Goal: Task Accomplishment & Management: Manage account settings

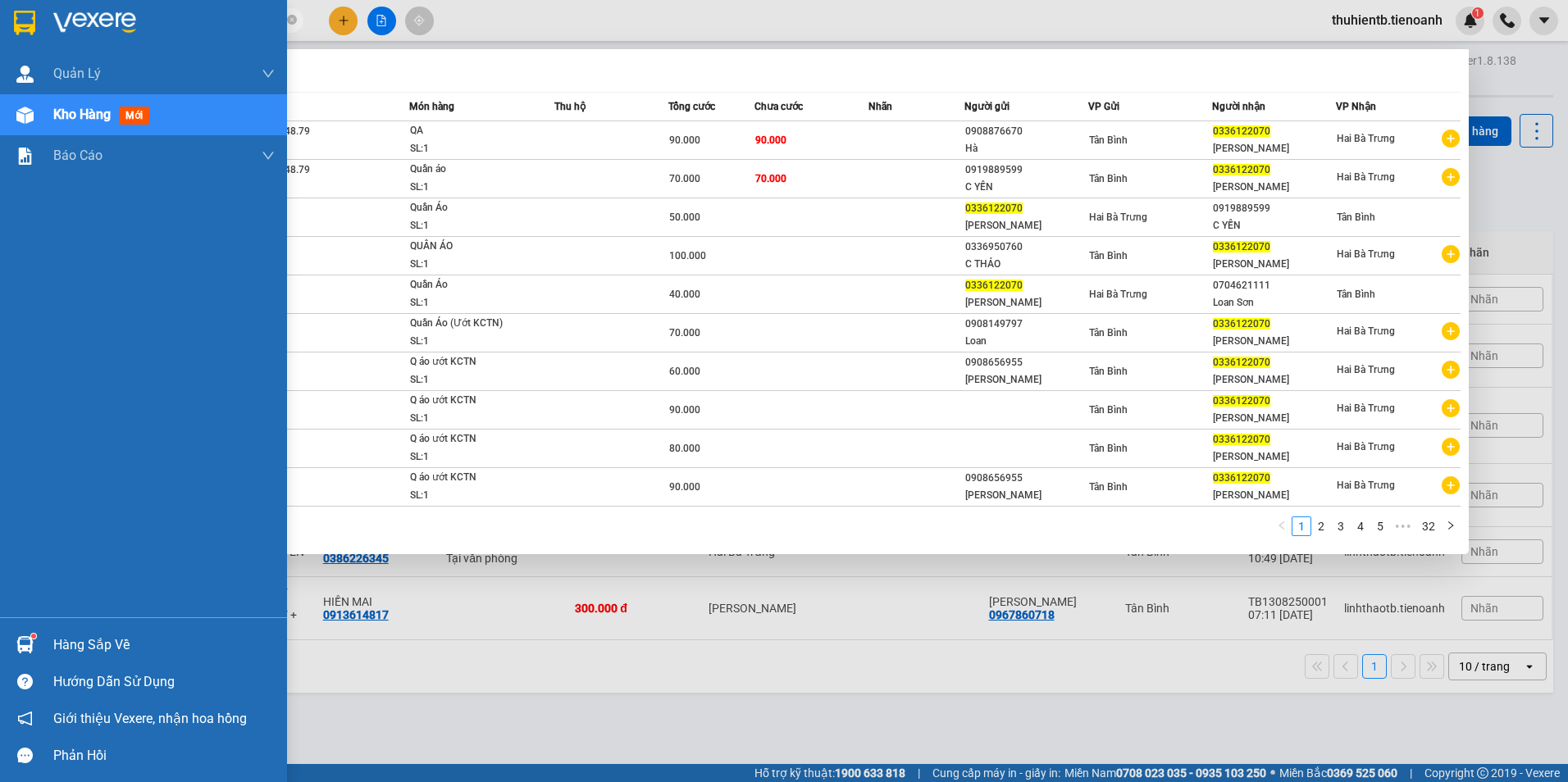
click at [5, 459] on div "Quản [PERSON_NAME] lý khách hàng Quản lý khách hàng mới Quản lý giao nhận mới K…" at bounding box center [144, 336] width 287 height 564
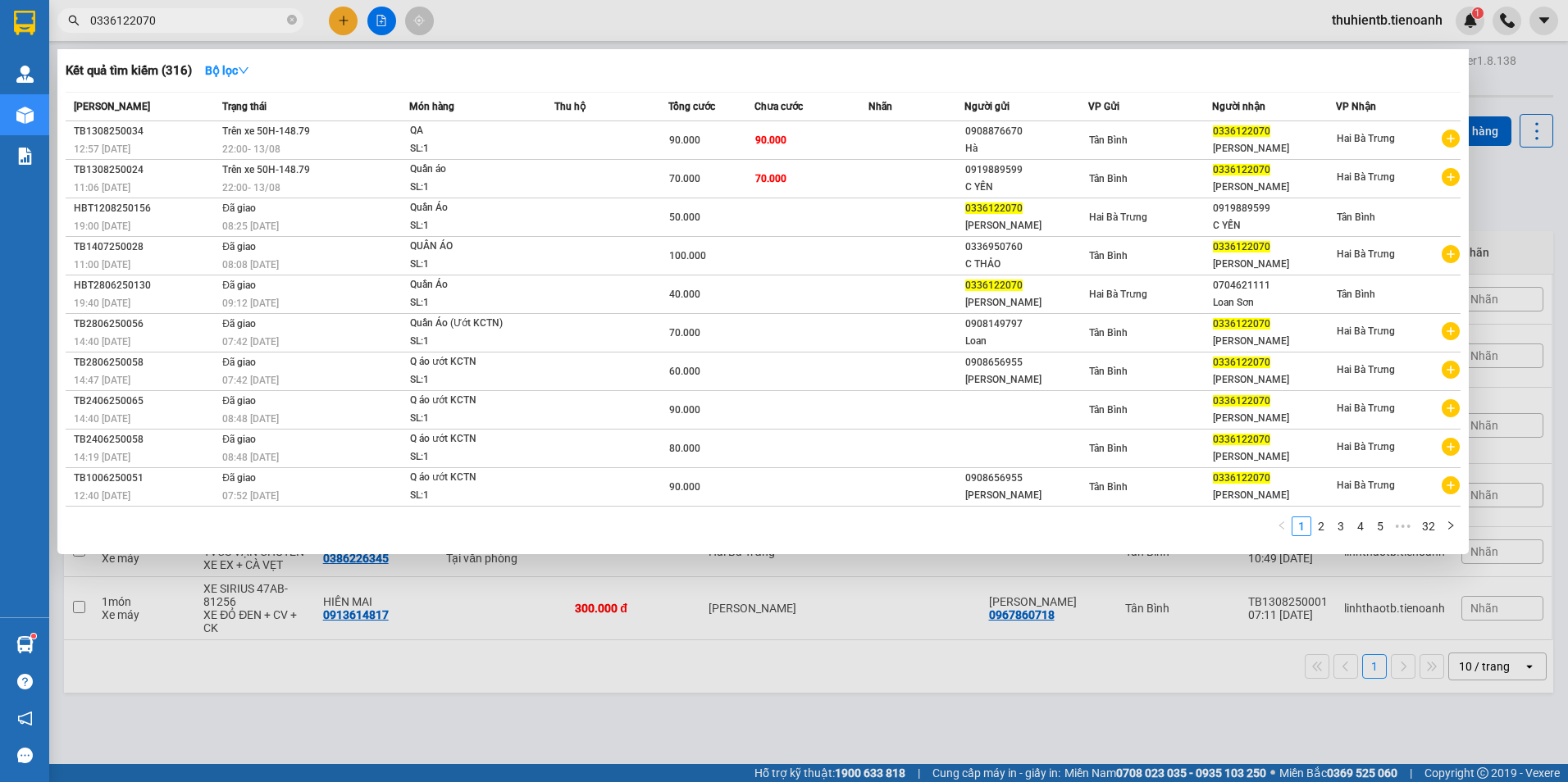
click at [250, 26] on input "0336122070" at bounding box center [186, 21] width 193 height 18
paste input "947404994"
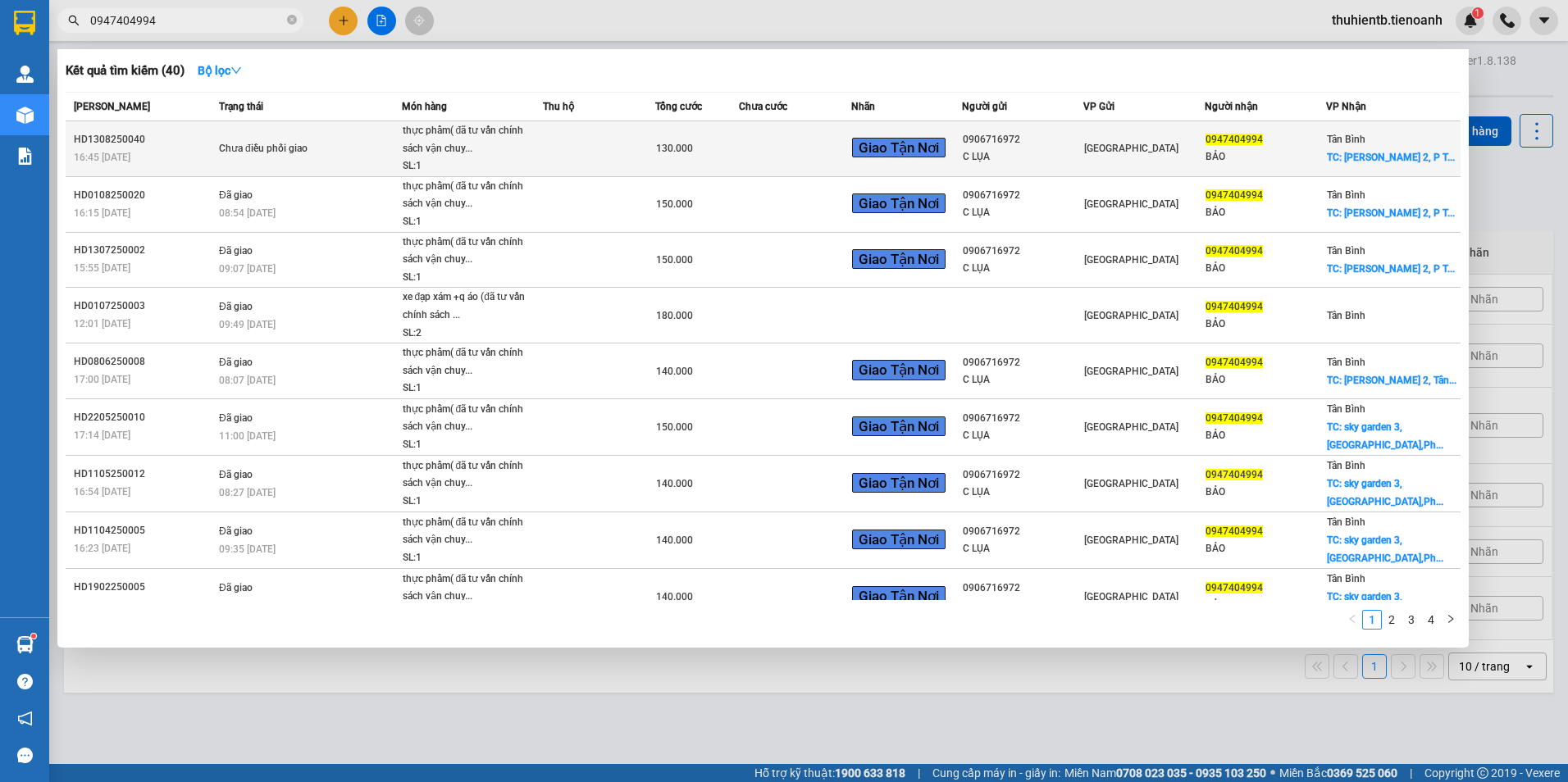
type input "0947404994"
click at [479, 163] on div "SL: 1" at bounding box center [464, 166] width 123 height 18
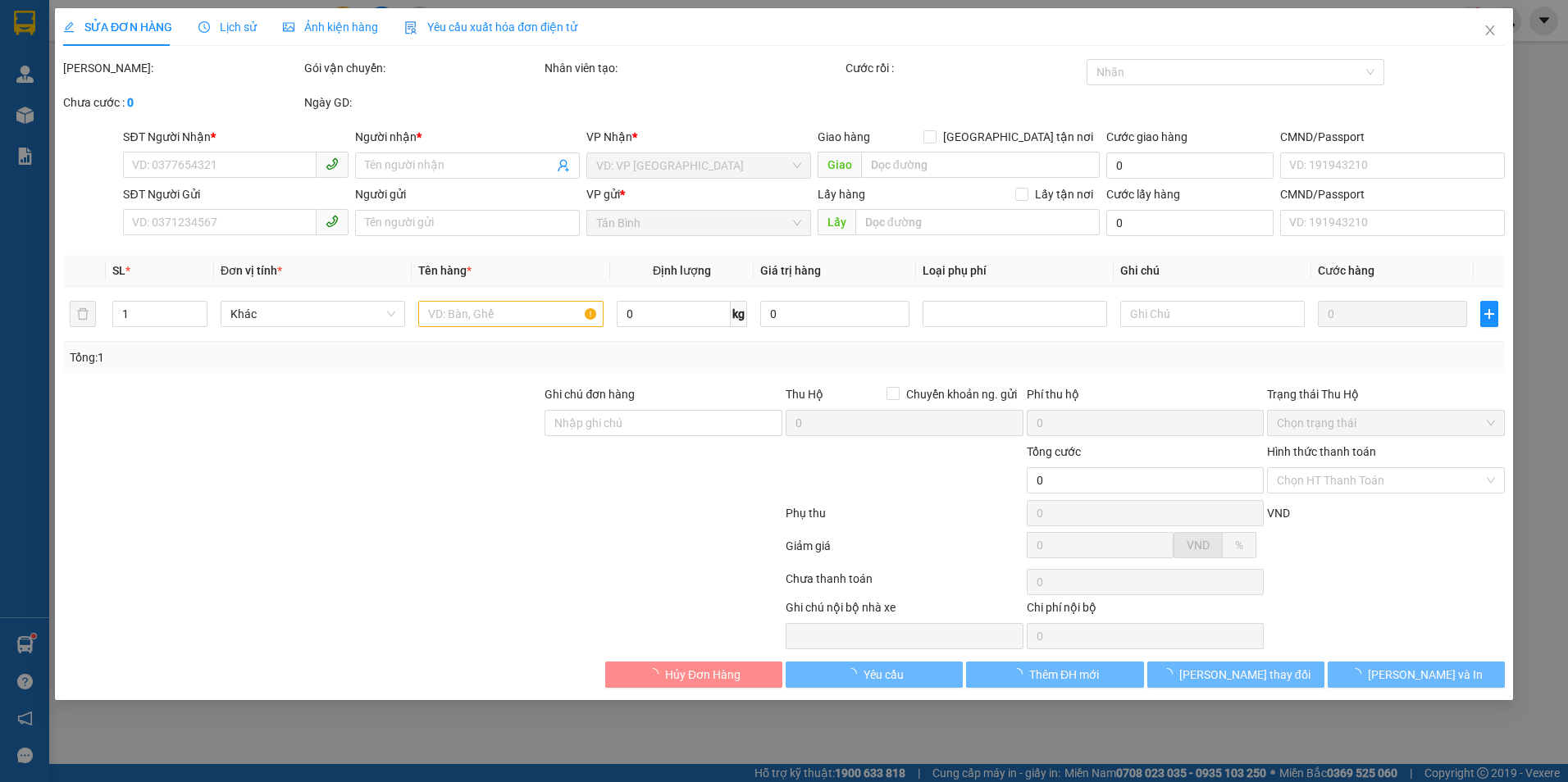
type input "0947404994"
type input "BẢO"
checkbox input "true"
type input "Chung Cư Hưng [STREET_ADDRESS]"
type input "0906716972"
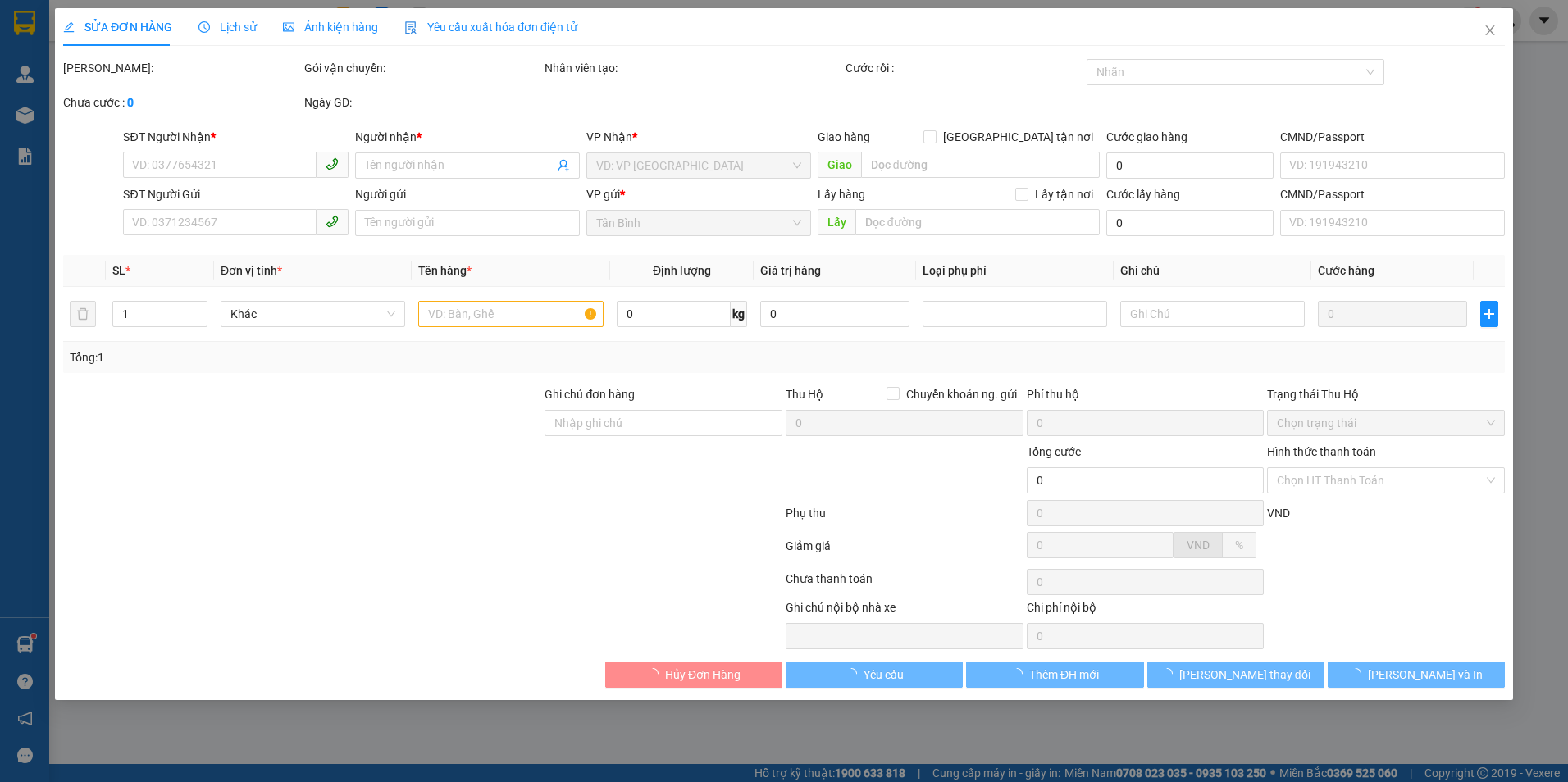
type input "C LỤA"
type input "130.000"
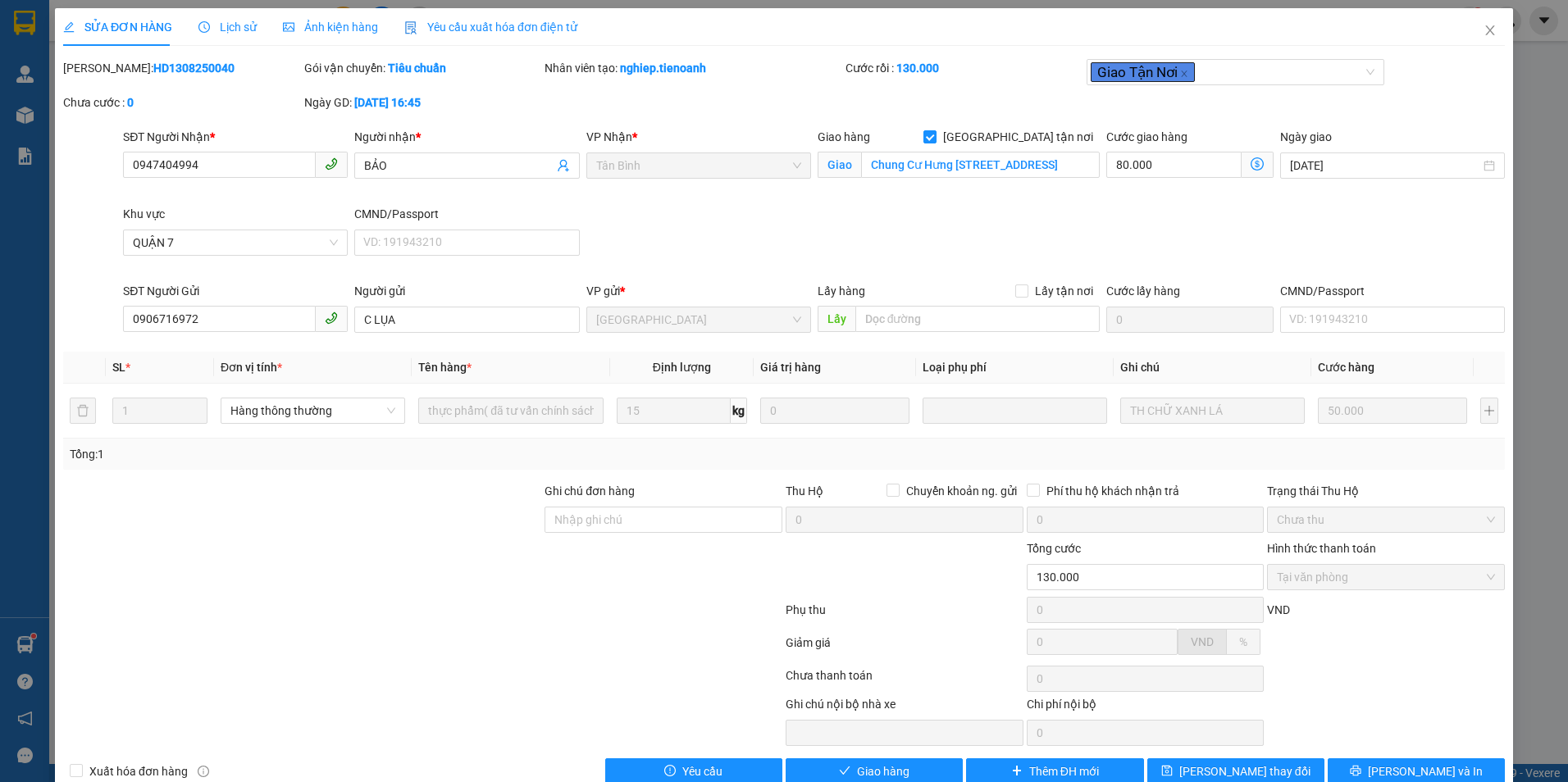
click at [231, 36] on div "Lịch sử" at bounding box center [227, 27] width 58 height 38
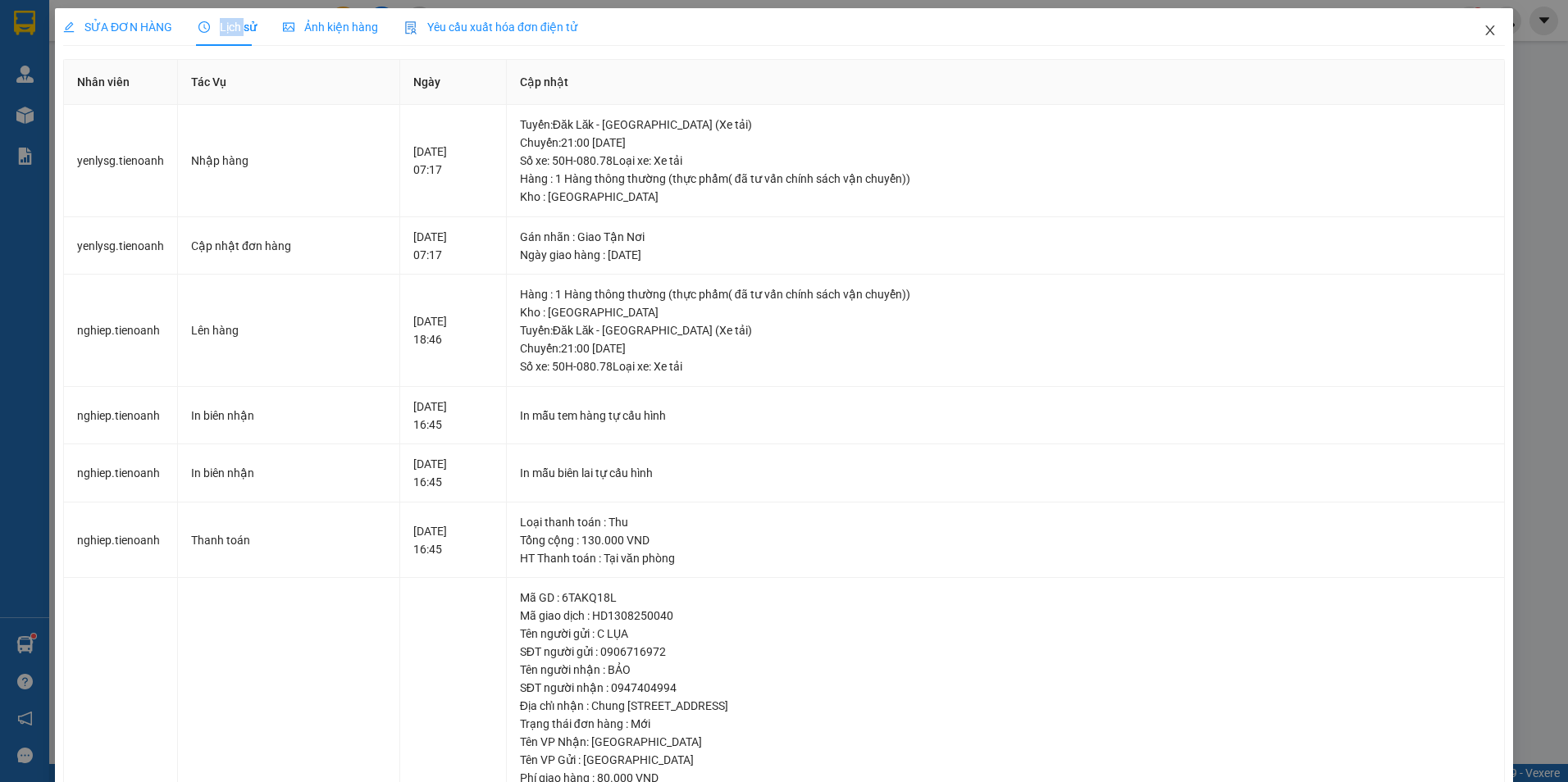
click at [1484, 27] on icon "close" at bounding box center [1490, 30] width 13 height 13
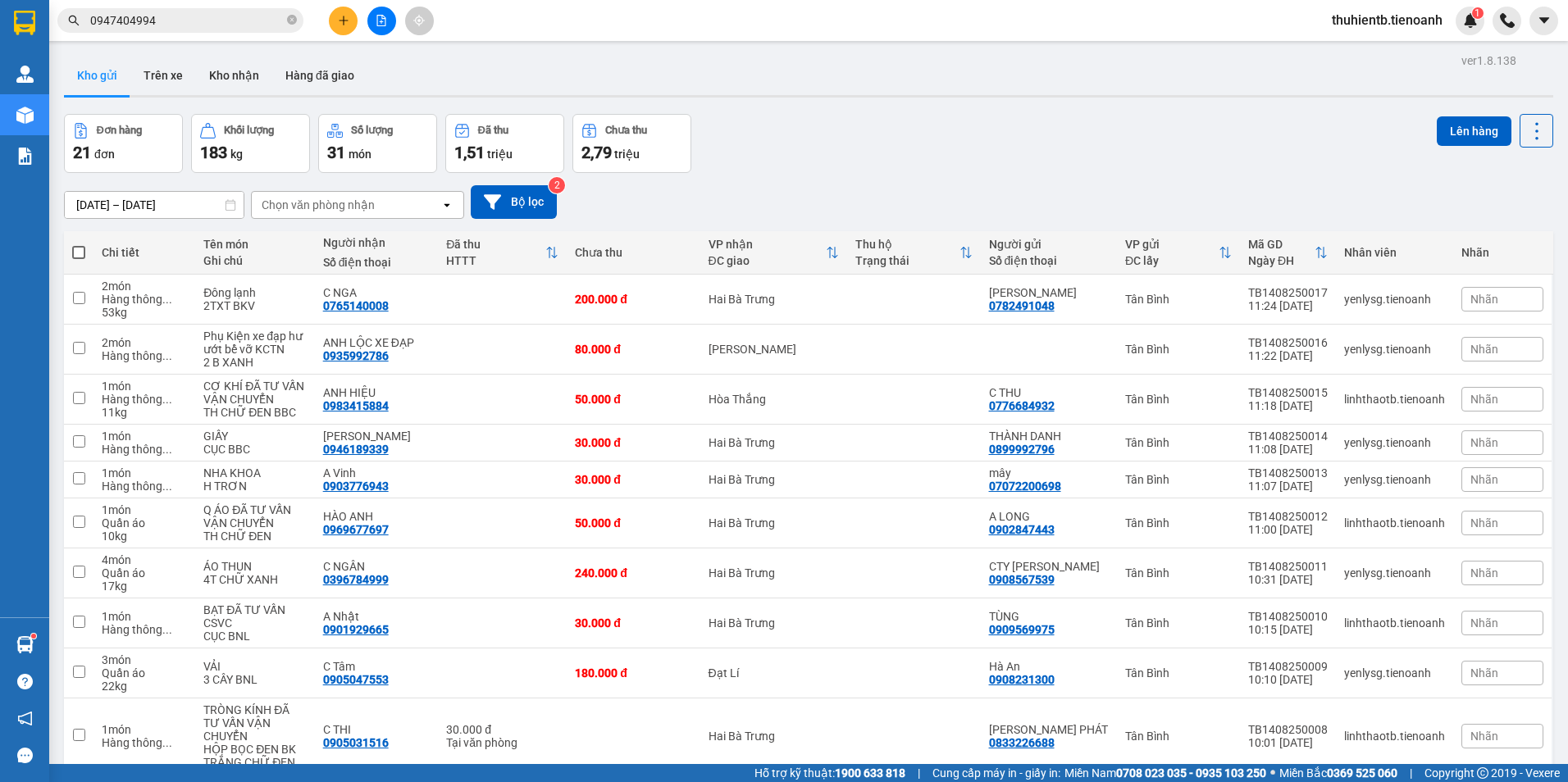
click at [219, 17] on input "0947404994" at bounding box center [186, 21] width 193 height 18
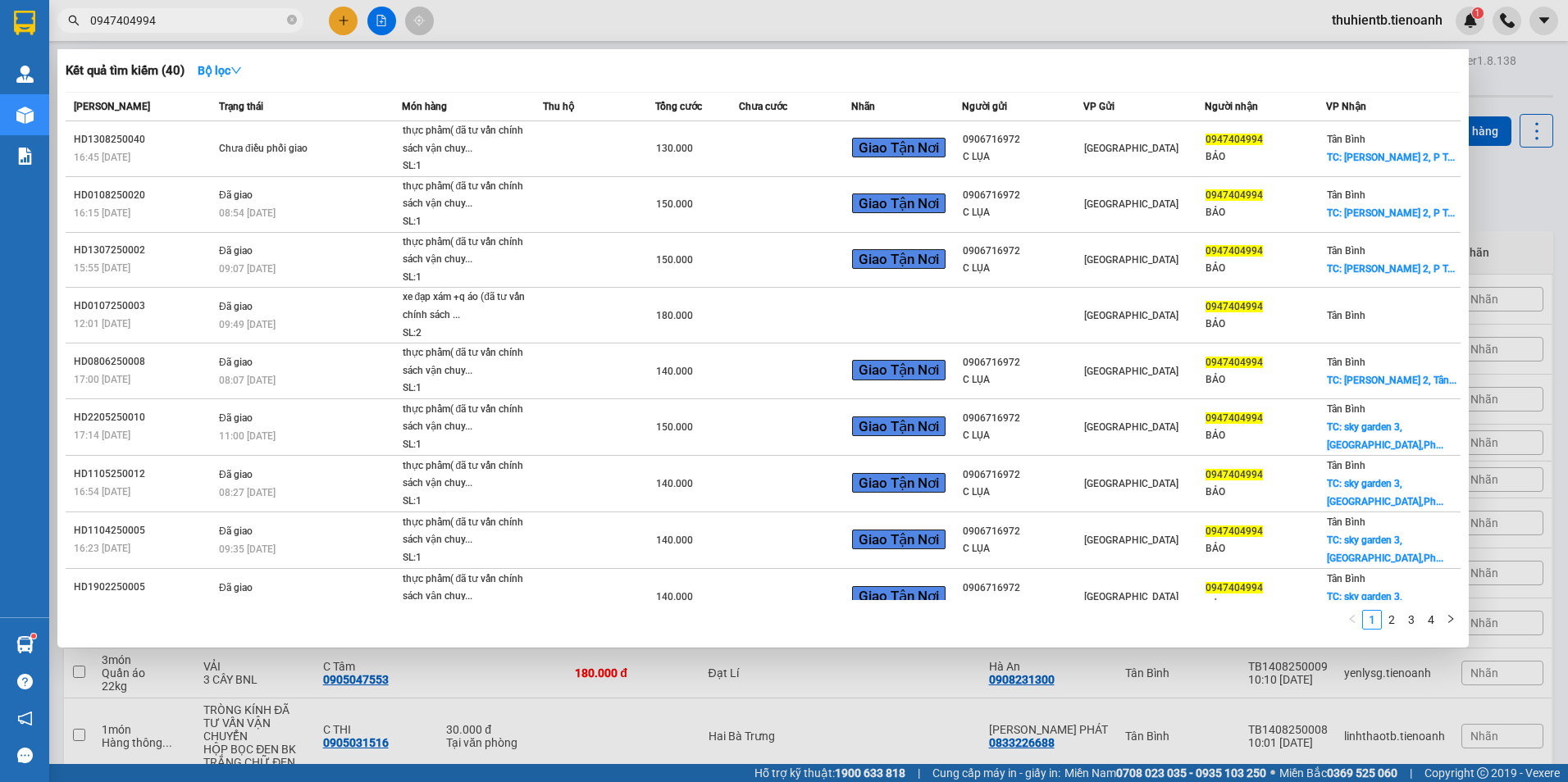
click at [220, 22] on input "0947404994" at bounding box center [186, 21] width 193 height 18
